Goal: Understand process/instructions

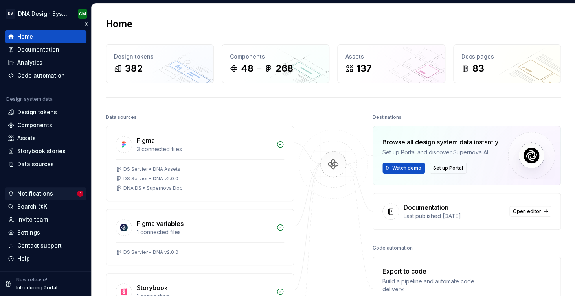
click at [61, 196] on div "Notifications" at bounding box center [42, 194] width 69 height 8
click at [36, 52] on html "DV DNA Design System CM Home Documentation Analytics Code automation Design sys…" at bounding box center [287, 148] width 575 height 296
click at [44, 53] on div "Documentation" at bounding box center [38, 50] width 42 height 8
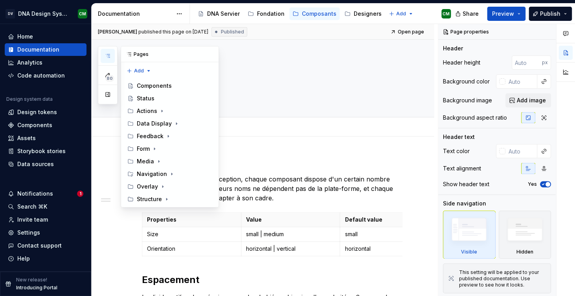
click at [109, 53] on icon "button" at bounding box center [108, 56] width 6 height 6
click at [169, 171] on icon "Page tree" at bounding box center [172, 174] width 6 height 6
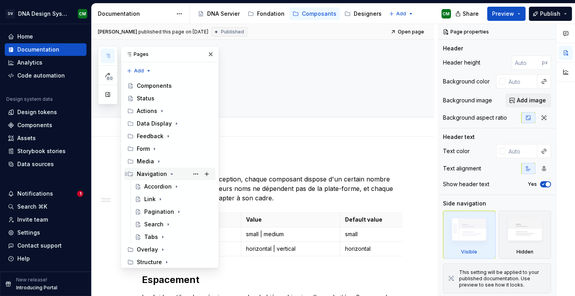
scroll to position [87, 0]
click at [170, 171] on icon "Page tree" at bounding box center [172, 174] width 6 height 6
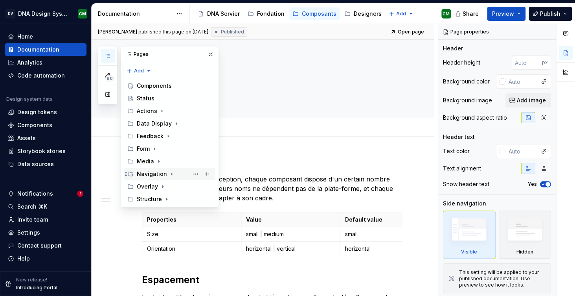
scroll to position [56, 0]
click at [211, 53] on button "button" at bounding box center [210, 54] width 11 height 11
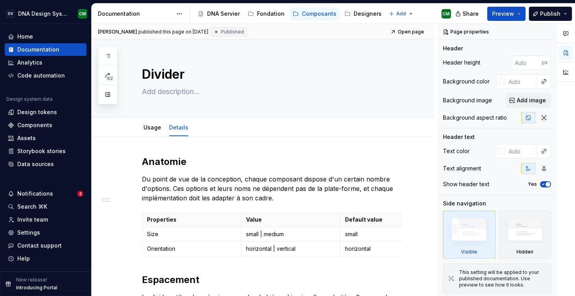
type textarea "*"
